Goal: Task Accomplishment & Management: Manage account settings

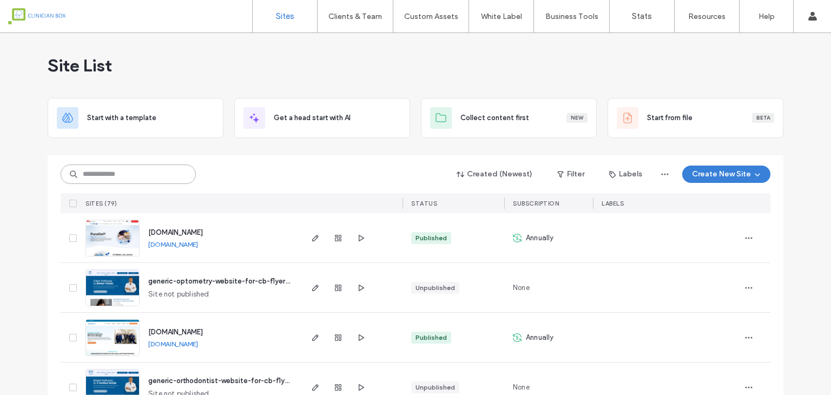
click at [173, 171] on input at bounding box center [128, 173] width 135 height 19
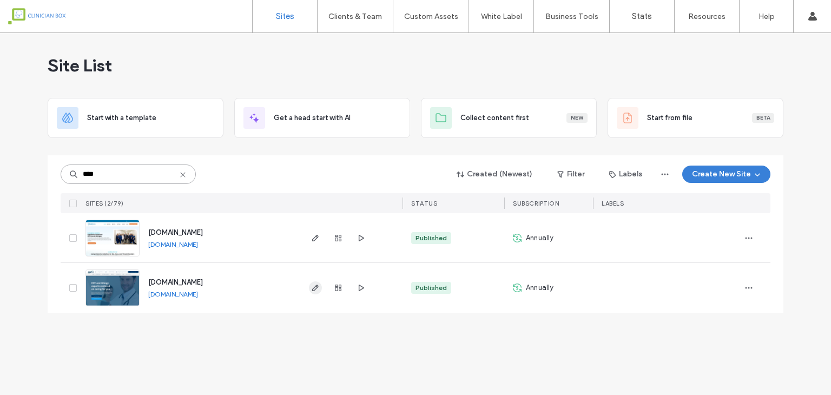
type input "****"
click at [317, 286] on use "button" at bounding box center [315, 287] width 6 height 6
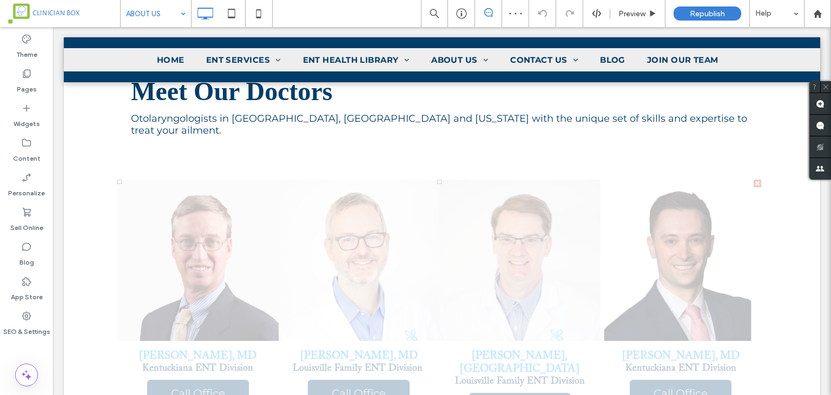
scroll to position [973, 0]
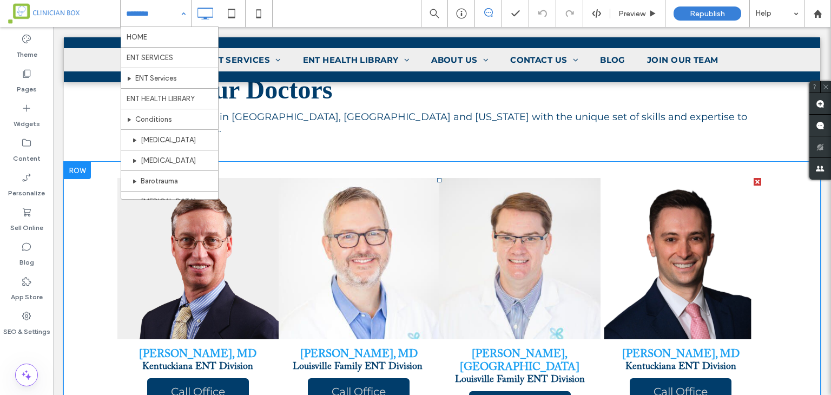
click at [360, 191] on link at bounding box center [359, 258] width 170 height 170
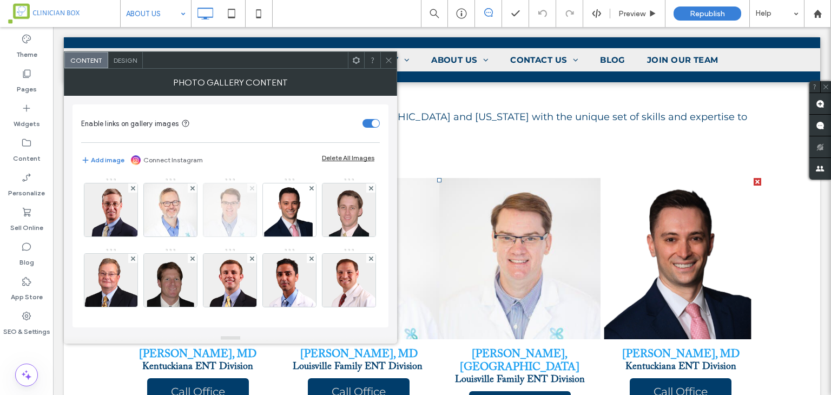
click at [250, 189] on icon at bounding box center [252, 188] width 4 height 4
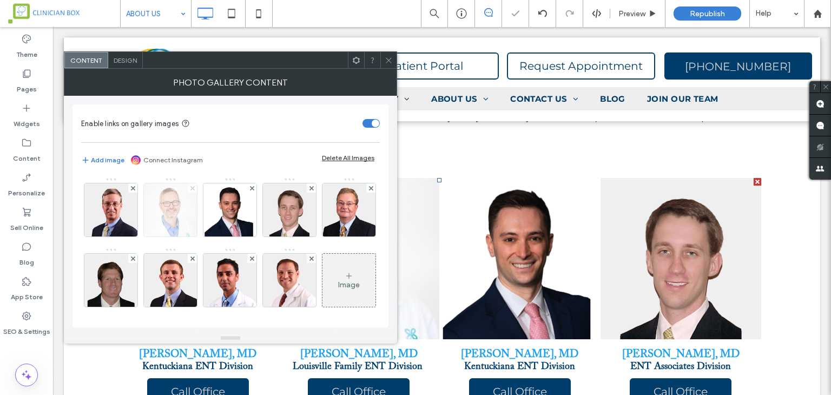
click at [190, 188] on icon at bounding box center [192, 188] width 4 height 4
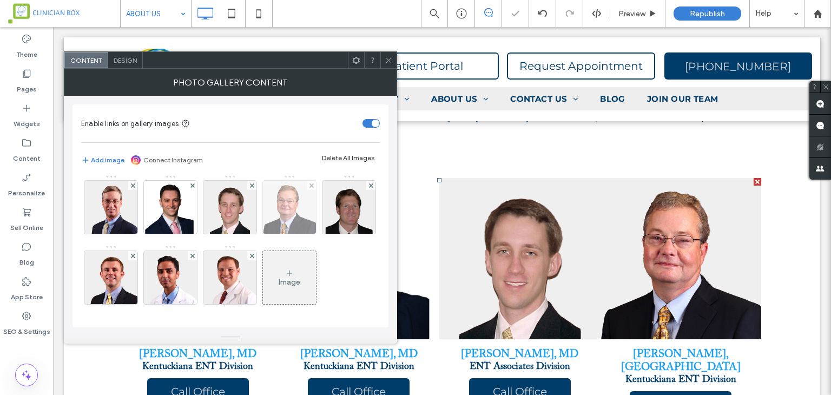
scroll to position [72, 0]
click at [387, 63] on icon at bounding box center [388, 60] width 8 height 8
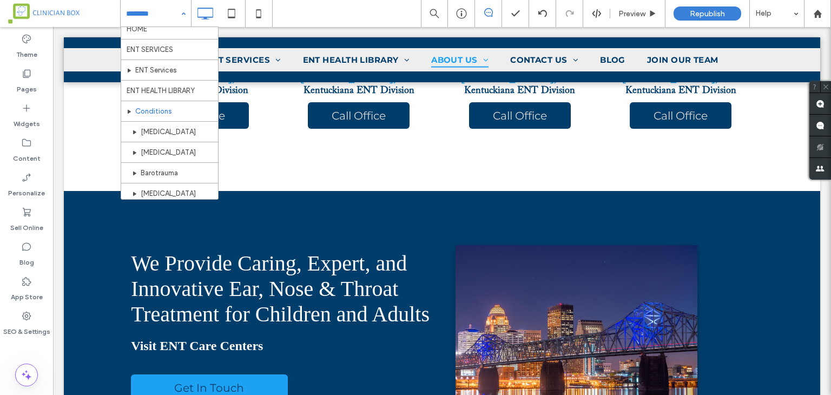
scroll to position [0, 0]
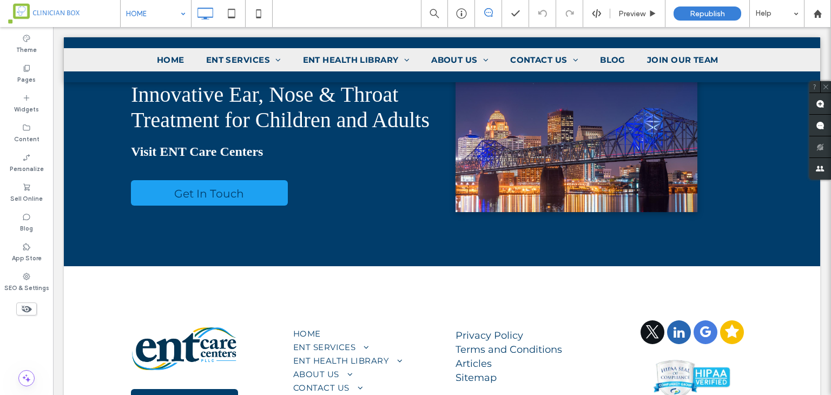
scroll to position [4914, 0]
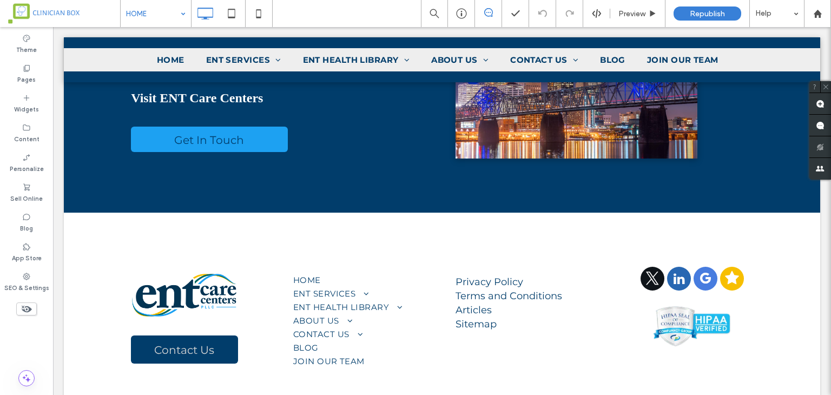
click at [149, 7] on input at bounding box center [153, 13] width 54 height 27
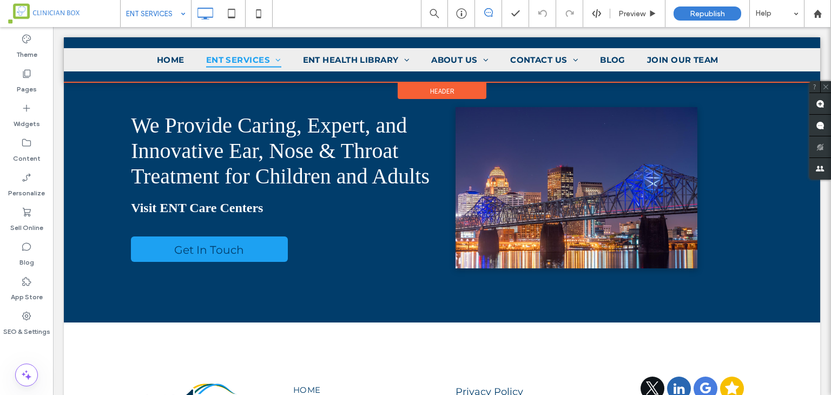
scroll to position [1730, 0]
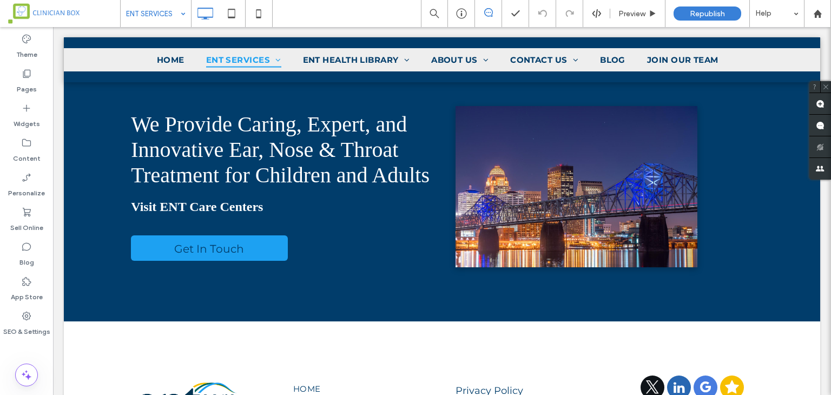
click at [152, 9] on input at bounding box center [153, 13] width 54 height 27
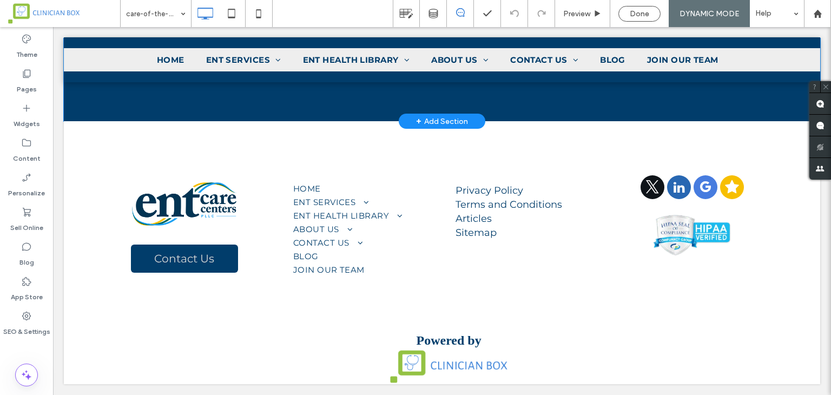
scroll to position [1337, 0]
click at [19, 78] on div "Pages" at bounding box center [26, 81] width 53 height 35
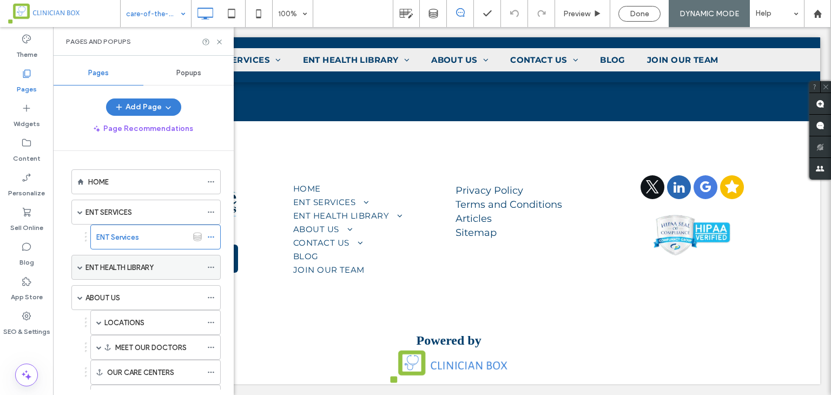
click at [123, 271] on div "ENT HEALTH LIBRARY" at bounding box center [143, 267] width 116 height 24
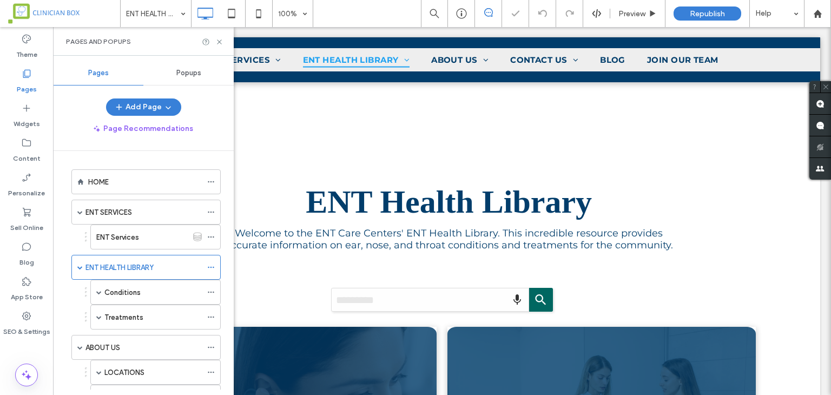
scroll to position [324, 0]
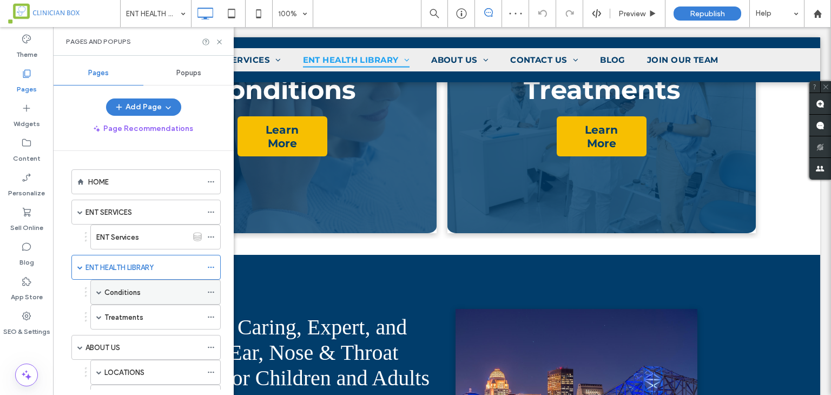
click at [161, 293] on div "Conditions" at bounding box center [152, 292] width 97 height 11
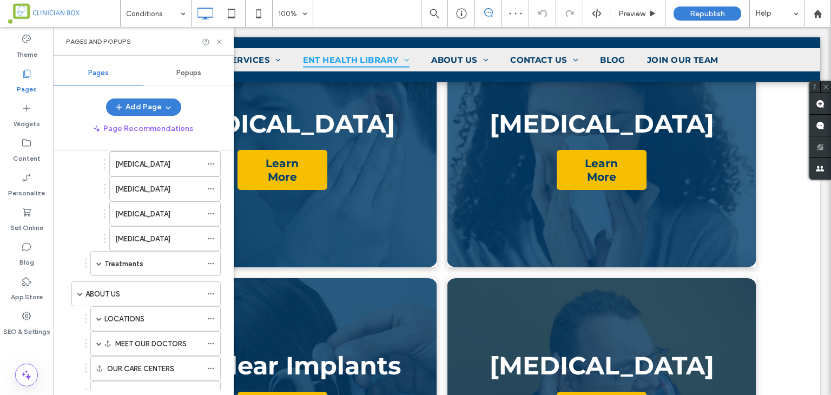
scroll to position [811, 0]
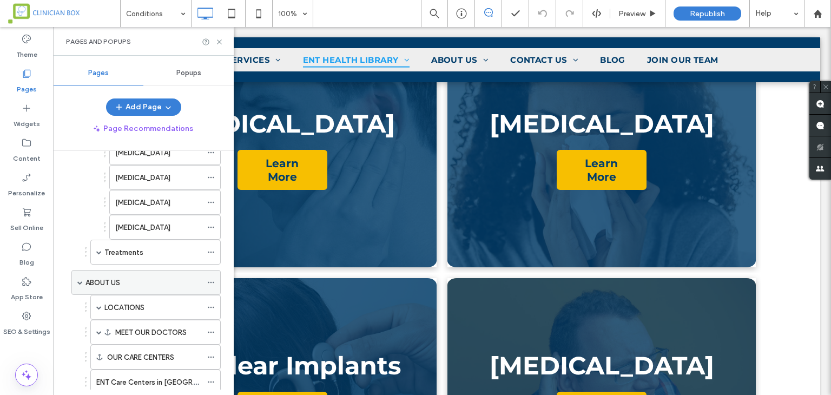
click at [105, 273] on label "ABOUT US" at bounding box center [102, 282] width 35 height 19
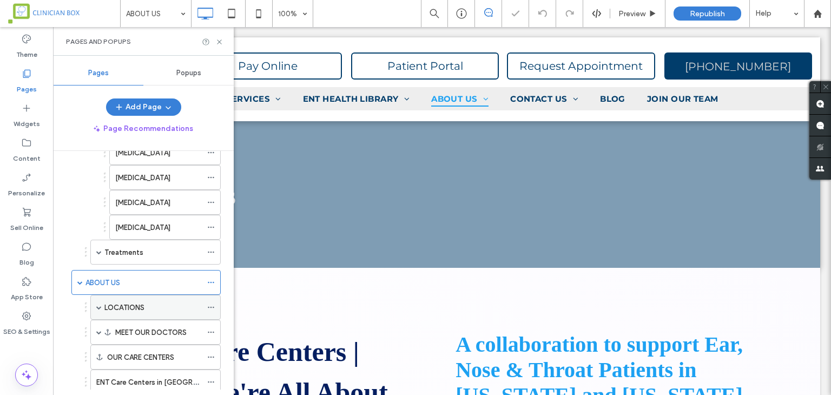
click at [121, 306] on div "LOCATIONS" at bounding box center [152, 307] width 97 height 24
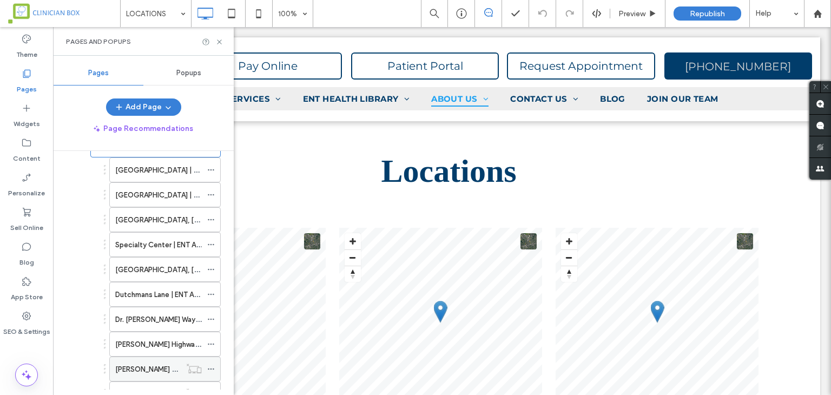
scroll to position [1082, 0]
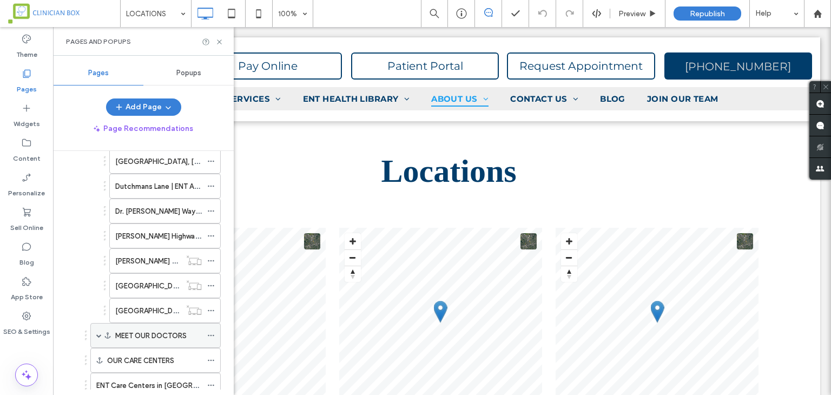
click at [162, 326] on label "MEET OUR DOCTORS" at bounding box center [150, 335] width 71 height 19
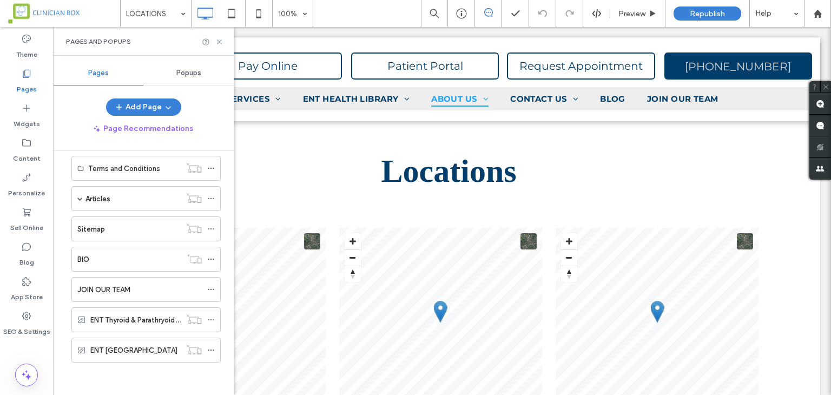
scroll to position [252, 0]
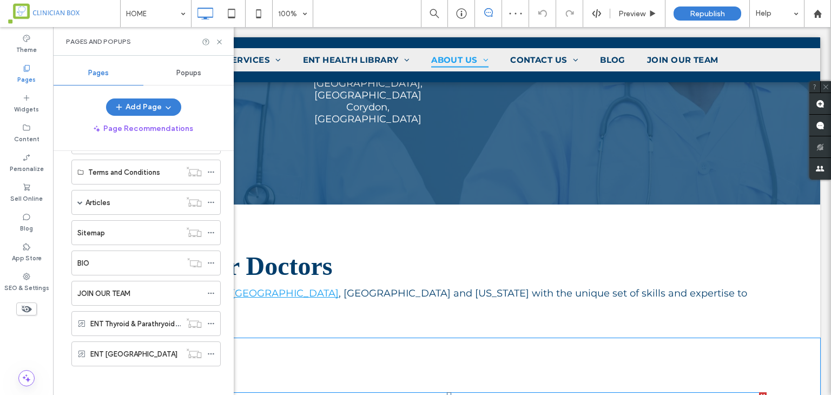
drag, startPoint x: 214, startPoint y: 351, endPoint x: 577, endPoint y: 263, distance: 373.4
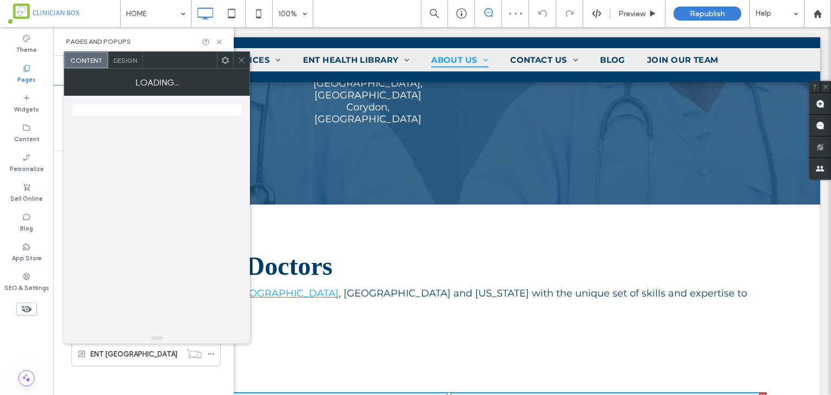
scroll to position [2397, 0]
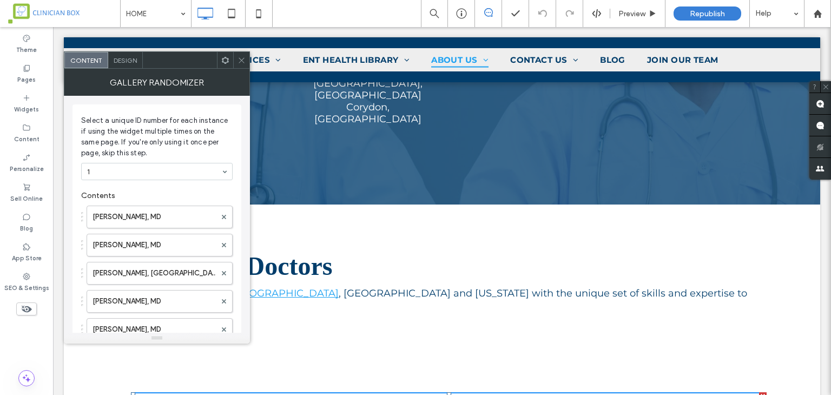
click at [243, 65] on span at bounding box center [241, 60] width 8 height 16
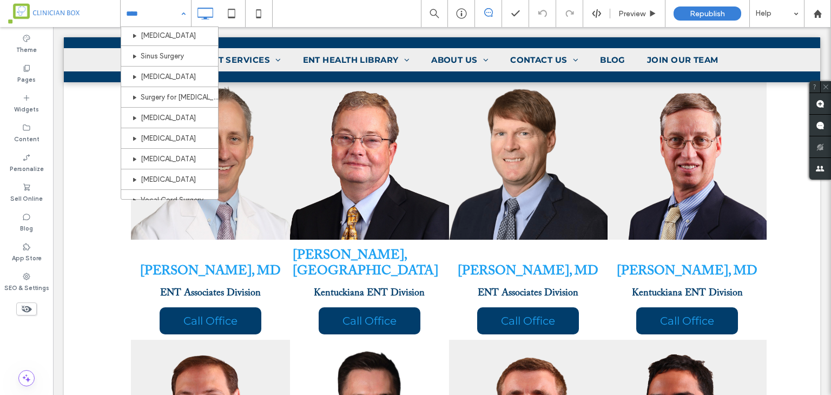
scroll to position [1190, 0]
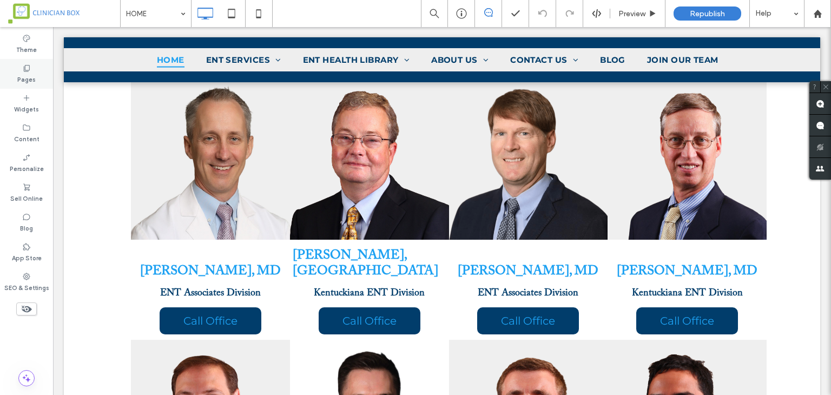
click at [18, 65] on div "Pages" at bounding box center [26, 74] width 53 height 30
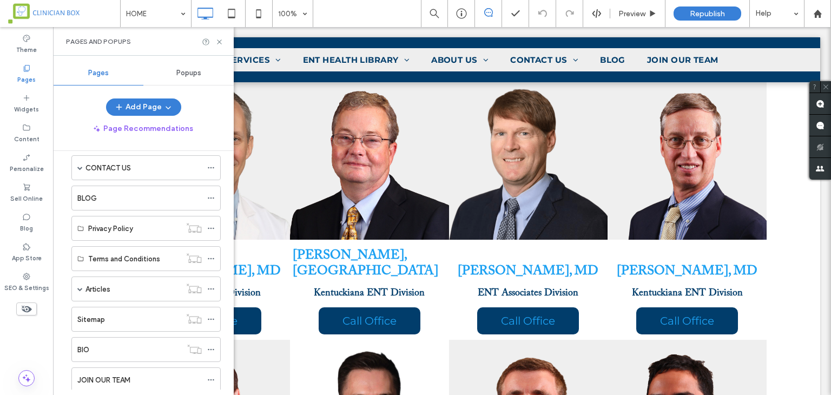
scroll to position [90, 0]
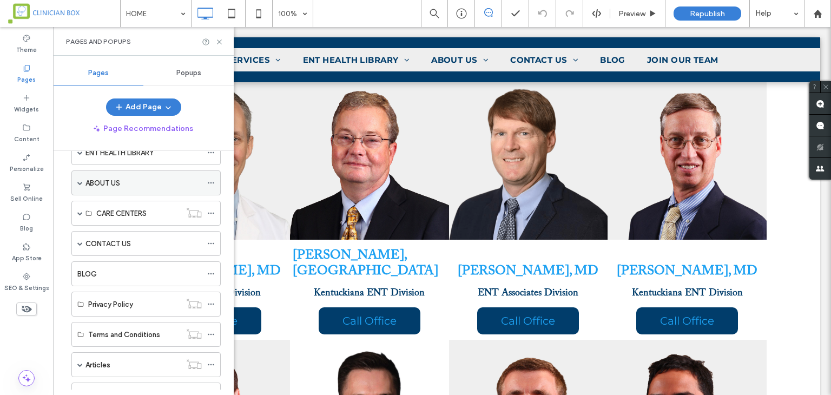
click at [112, 184] on label "ABOUT US" at bounding box center [102, 183] width 35 height 19
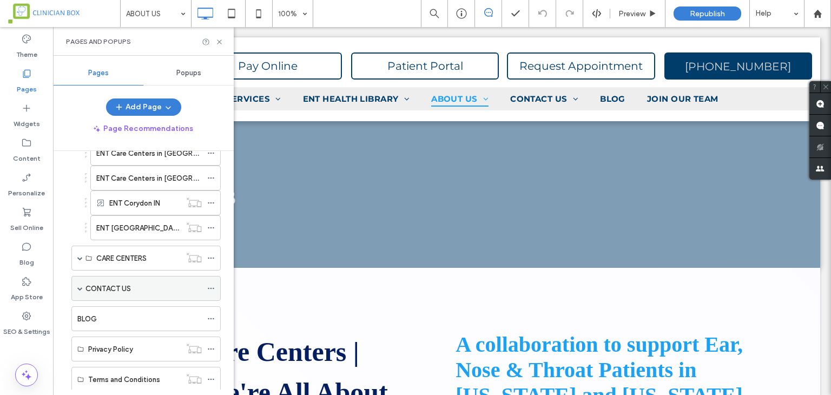
scroll to position [252, 0]
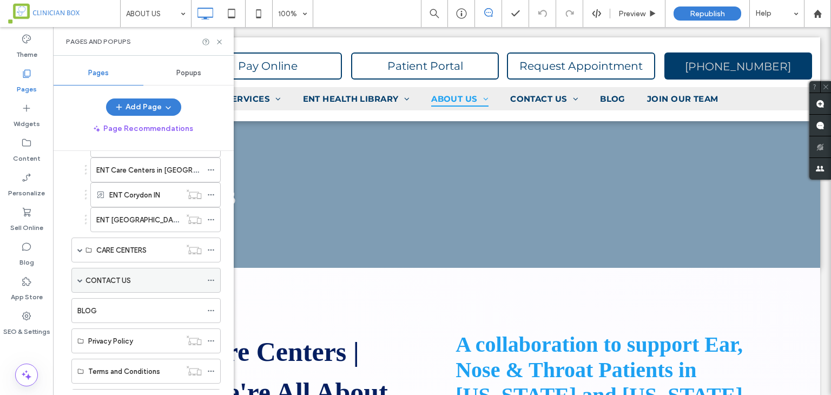
click at [140, 275] on div "CONTACT US" at bounding box center [143, 280] width 116 height 11
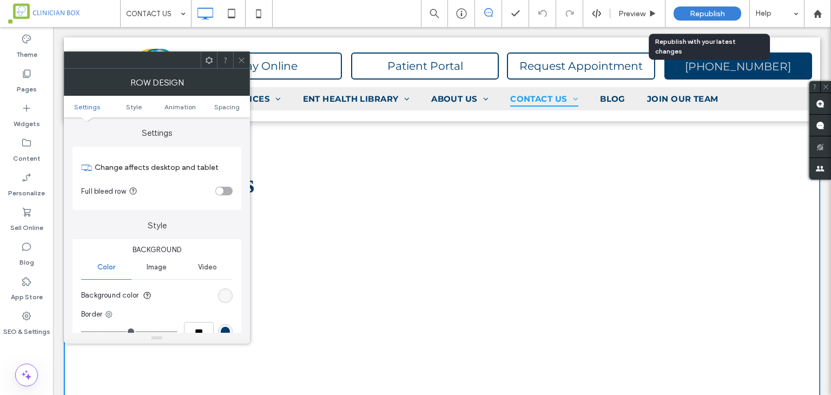
click at [686, 14] on div "Republish" at bounding box center [707, 13] width 68 height 14
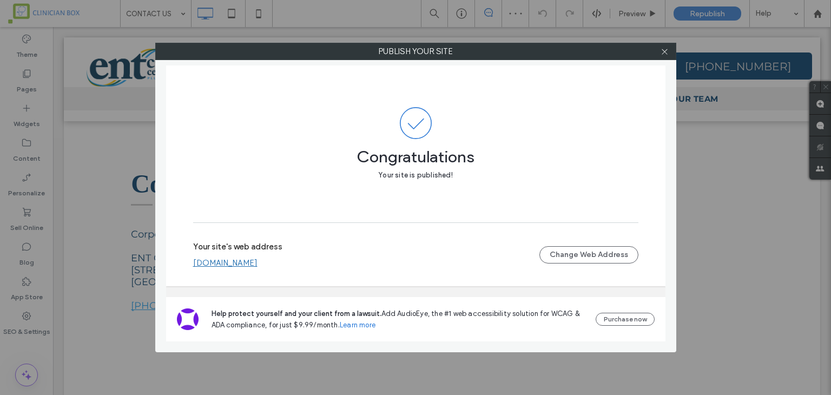
click at [256, 262] on div "Your site's web address [DOMAIN_NAME]" at bounding box center [366, 255] width 346 height 26
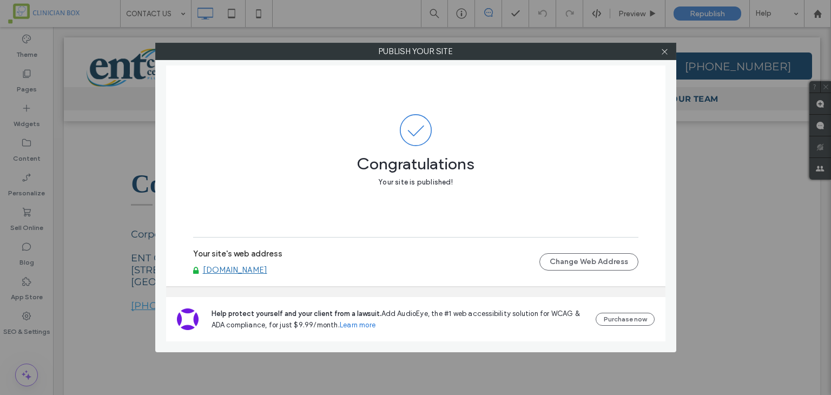
click at [258, 273] on link "[DOMAIN_NAME]" at bounding box center [235, 270] width 64 height 10
click at [663, 54] on icon at bounding box center [664, 52] width 8 height 8
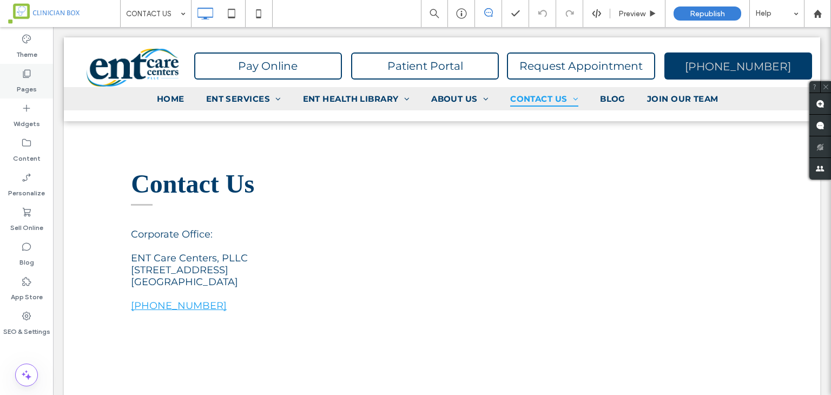
click at [32, 80] on label "Pages" at bounding box center [27, 86] width 20 height 15
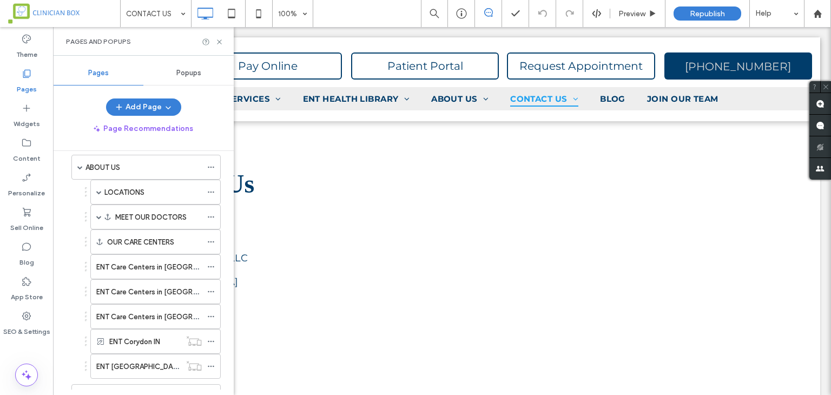
scroll to position [108, 0]
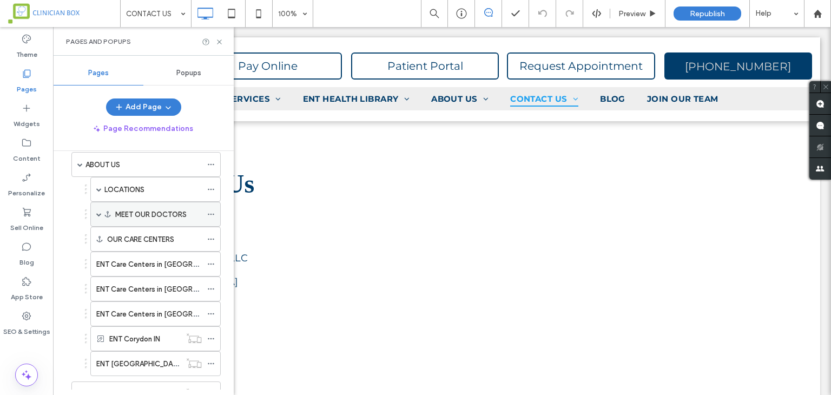
click at [99, 211] on span at bounding box center [98, 213] width 5 height 5
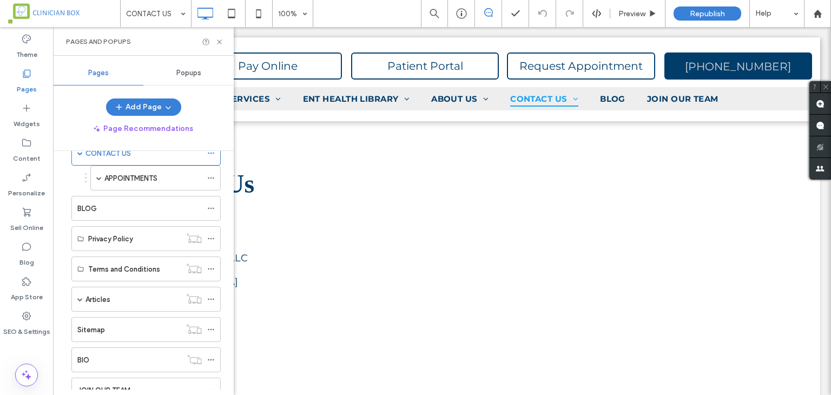
scroll to position [703, 0]
